Goal: Task Accomplishment & Management: Manage account settings

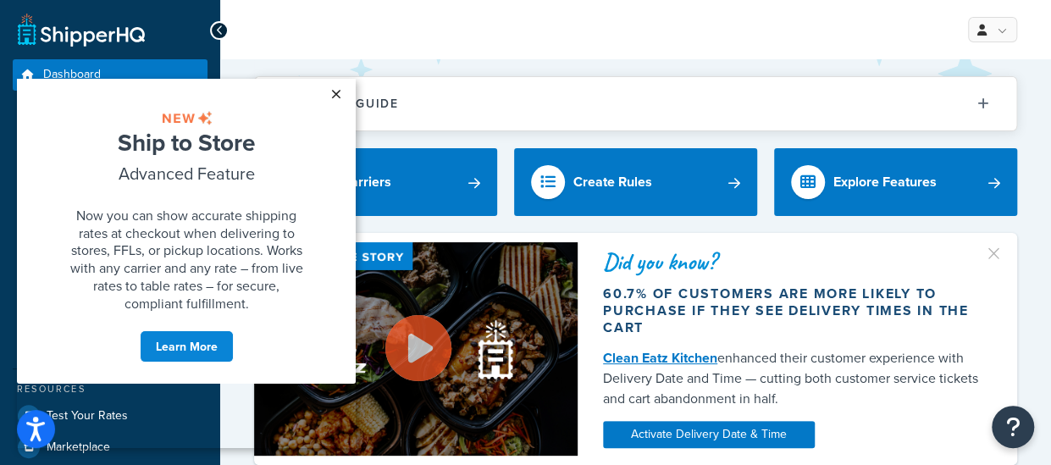
click at [337, 88] on link "×" at bounding box center [336, 94] width 30 height 31
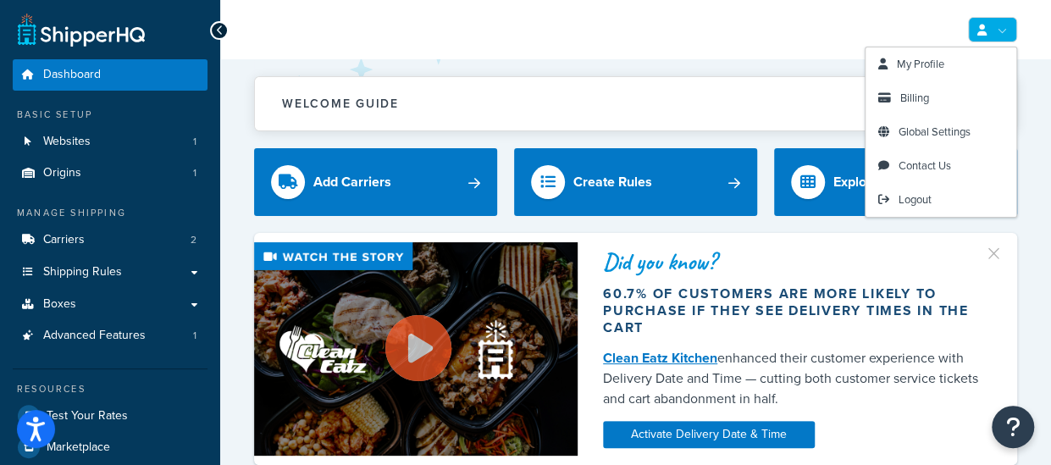
click at [1013, 19] on link at bounding box center [992, 29] width 49 height 25
click at [911, 103] on span "Billing" at bounding box center [915, 98] width 29 height 16
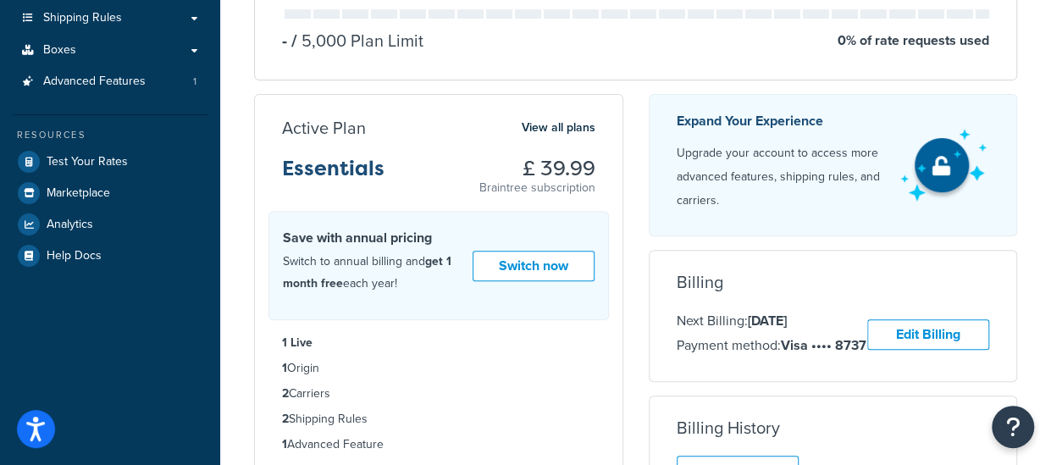
scroll to position [424, 0]
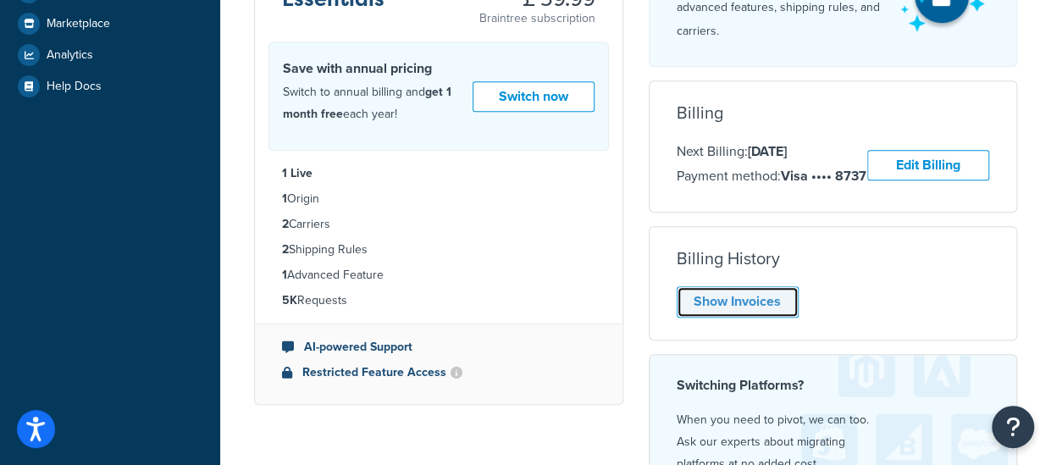
click at [750, 298] on link "Show Invoices" at bounding box center [738, 301] width 122 height 31
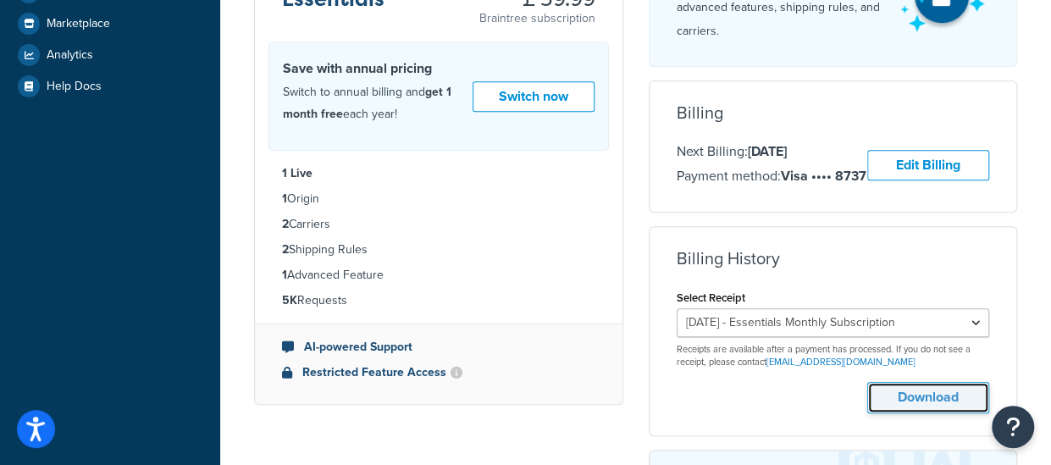
click at [901, 396] on button "Download" at bounding box center [929, 397] width 122 height 31
